Goal: Task Accomplishment & Management: Complete application form

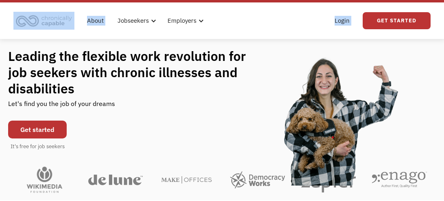
scroll to position [21, 0]
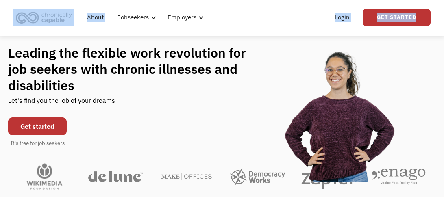
click at [444, 14] on html "What role best describes you? I'm looking for work Join as a job seeker I'm loo…" at bounding box center [222, 79] width 444 height 201
click at [265, 24] on div "Login Get Started" at bounding box center [336, 17] width 190 height 26
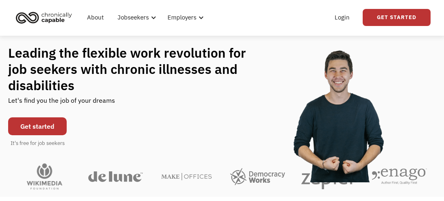
click at [265, 24] on div "Login Get Started" at bounding box center [336, 17] width 190 height 26
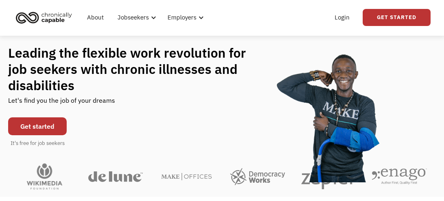
click at [31, 127] on link "Get started" at bounding box center [37, 127] width 59 height 18
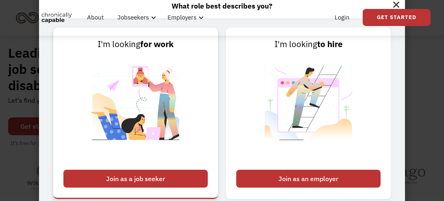
click at [123, 177] on div "Join as a job seeker" at bounding box center [135, 179] width 144 height 18
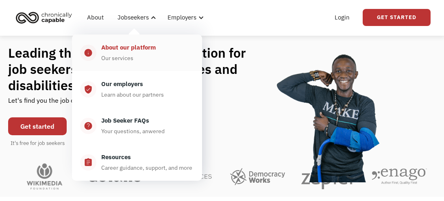
click at [117, 58] on div "Our services" at bounding box center [117, 58] width 32 height 10
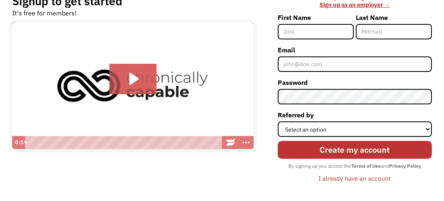
scroll to position [74, 0]
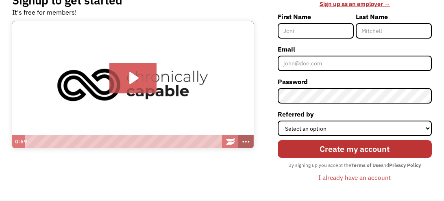
click at [242, 144] on icon "Show more buttons" at bounding box center [246, 142] width 15 height 13
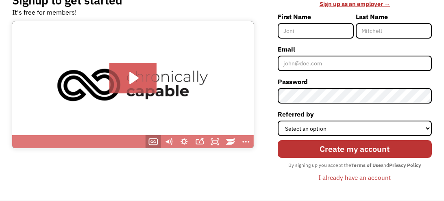
click at [151, 143] on icon "Show captions menu" at bounding box center [152, 142] width 2 height 2
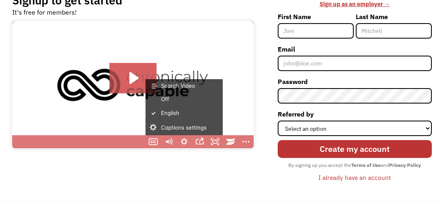
click at [36, 167] on div "Signup to get started It's free for members! Click for sound @keyframes VOLUME_…" at bounding box center [222, 92] width 444 height 218
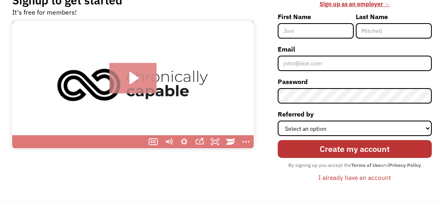
click at [131, 79] on icon "Play Video: Introducing Chronically Capable" at bounding box center [133, 78] width 9 height 12
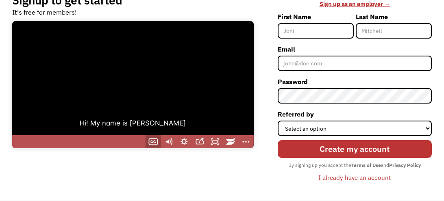
click at [151, 142] on icon "Show captions menu" at bounding box center [152, 142] width 2 height 2
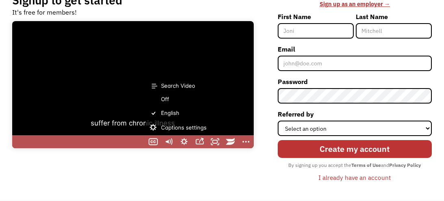
click at [119, 187] on div "Signup to get started It's free for members! Click for sound @keyframes VOLUME_…" at bounding box center [222, 92] width 444 height 218
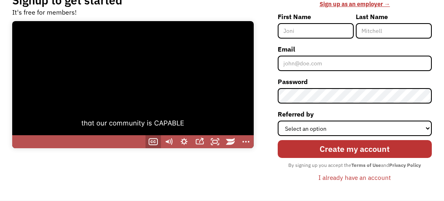
click at [158, 143] on icon "Show captions menu" at bounding box center [153, 142] width 15 height 13
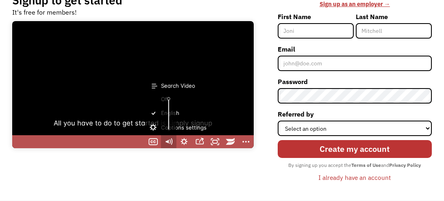
click at [169, 144] on icon "Mute" at bounding box center [168, 142] width 15 height 13
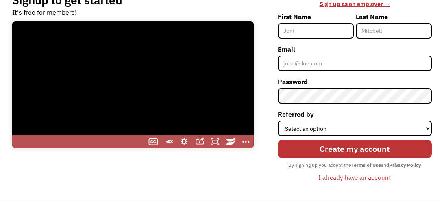
click at [143, 92] on div at bounding box center [133, 85] width 242 height 128
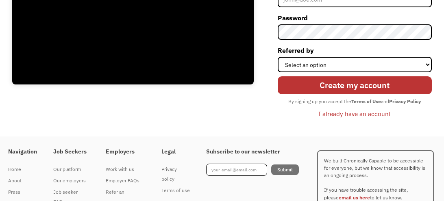
scroll to position [161, 0]
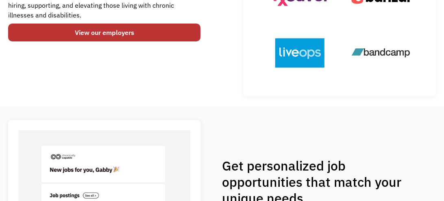
scroll to position [174, 0]
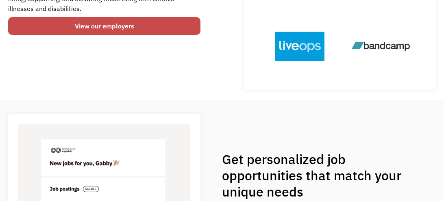
click at [96, 30] on link "View our employers" at bounding box center [104, 26] width 193 height 18
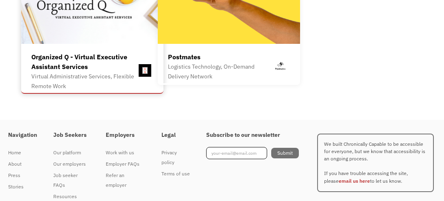
scroll to position [2346, 0]
